Goal: Task Accomplishment & Management: Manage account settings

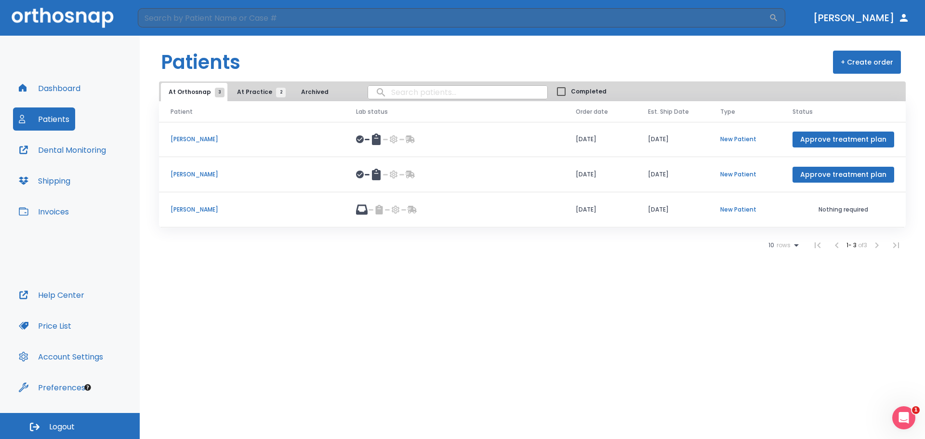
click at [67, 15] on img at bounding box center [63, 18] width 102 height 20
click at [276, 90] on span "2" at bounding box center [281, 93] width 10 height 10
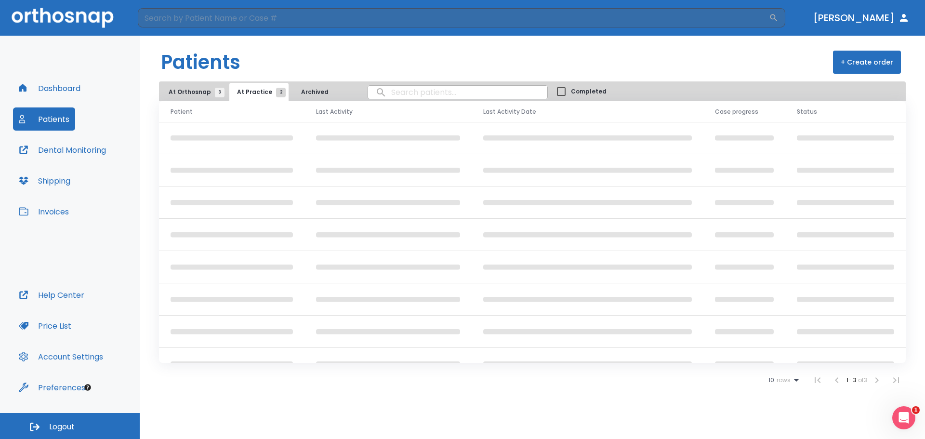
drag, startPoint x: 227, startPoint y: 95, endPoint x: 219, endPoint y: 93, distance: 8.1
click at [223, 93] on div "At Orthosnap 3 At Practice 2 Archived" at bounding box center [251, 92] width 180 height 18
click at [219, 93] on span "3" at bounding box center [220, 93] width 10 height 10
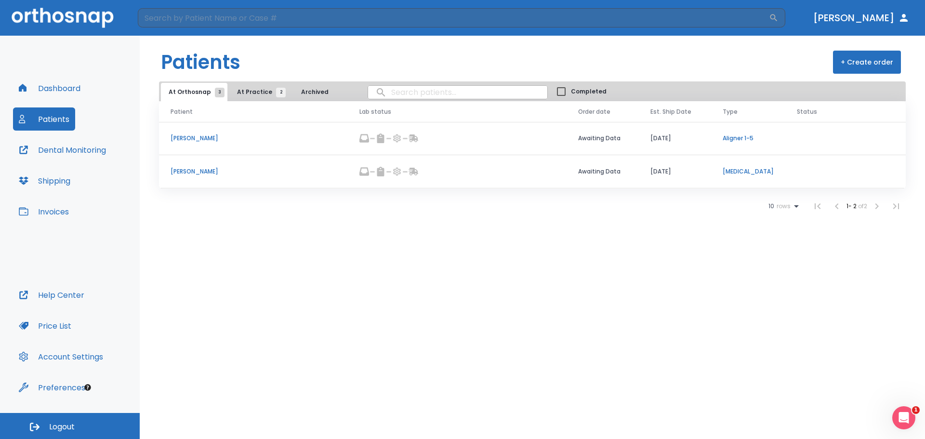
click at [219, 93] on span "3" at bounding box center [220, 93] width 10 height 10
click at [240, 92] on span "At Practice 2" at bounding box center [259, 92] width 44 height 9
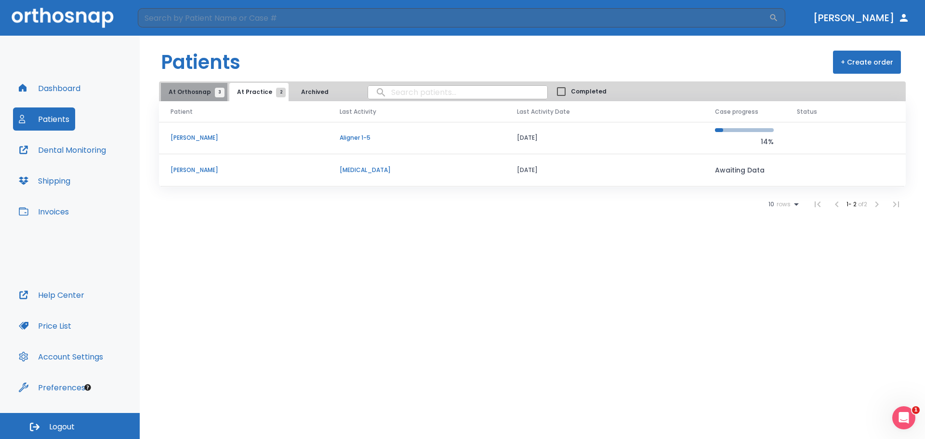
click at [210, 91] on span "At Orthosnap 3" at bounding box center [194, 92] width 51 height 9
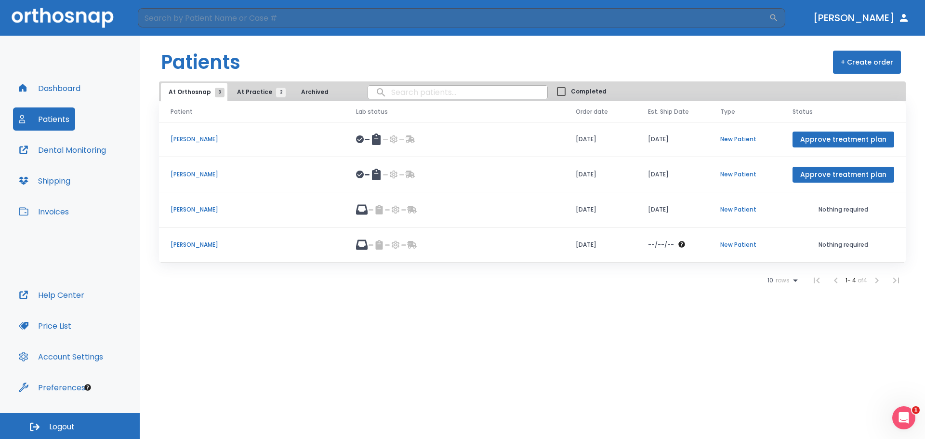
click at [257, 96] on button "At Practice 2" at bounding box center [258, 92] width 59 height 18
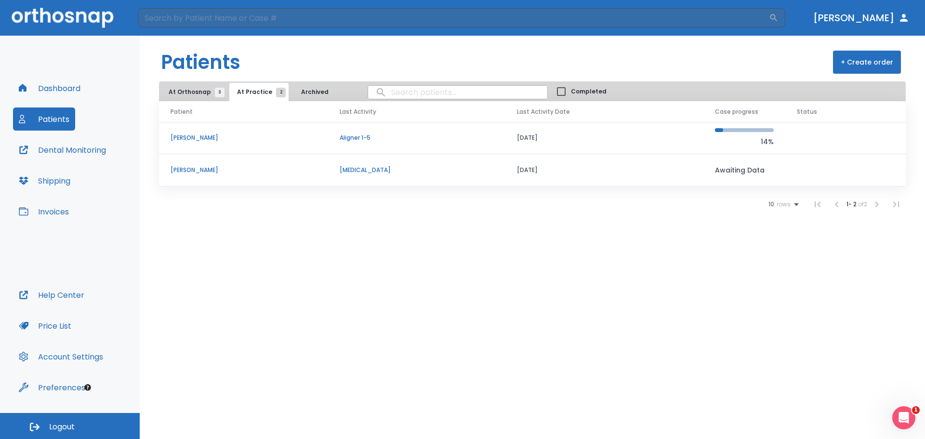
click at [215, 98] on button "At Orthosnap 3" at bounding box center [194, 92] width 67 height 18
